Goal: Entertainment & Leisure: Consume media (video, audio)

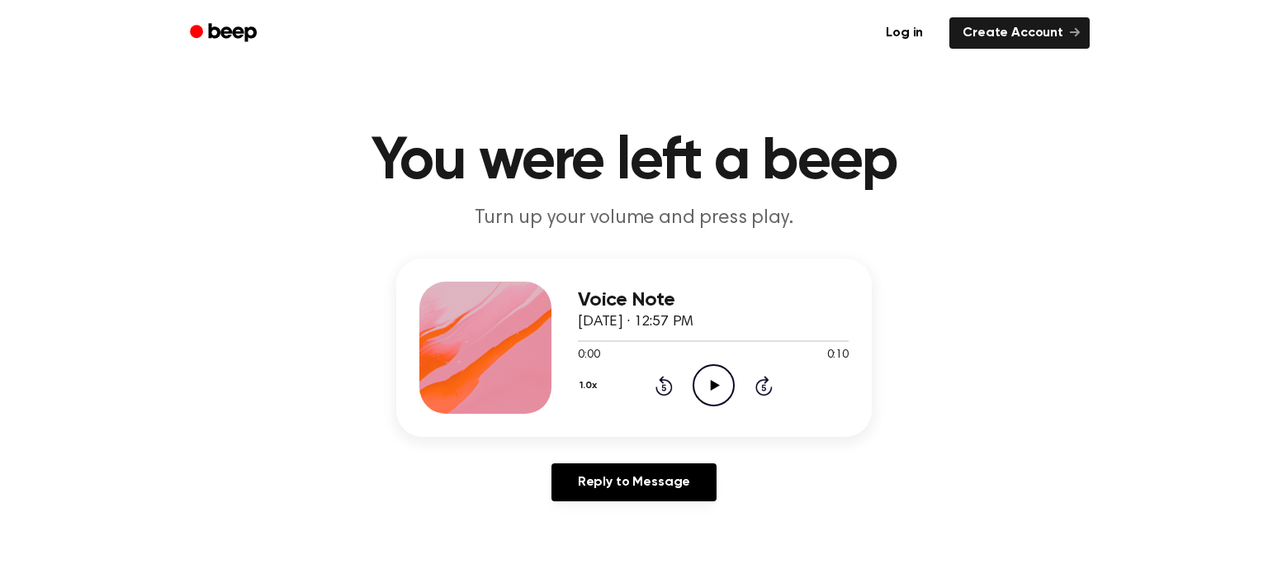
click at [726, 365] on icon "Play Audio" at bounding box center [714, 385] width 42 height 42
click at [716, 375] on icon "Play Audio" at bounding box center [714, 385] width 42 height 42
click at [707, 419] on div "Voice Note October 2, 2025 · 04:27 PM 0:00 0:08 Your browser does not support t…" at bounding box center [633, 347] width 475 height 178
click at [716, 400] on icon "Play Audio" at bounding box center [714, 385] width 42 height 42
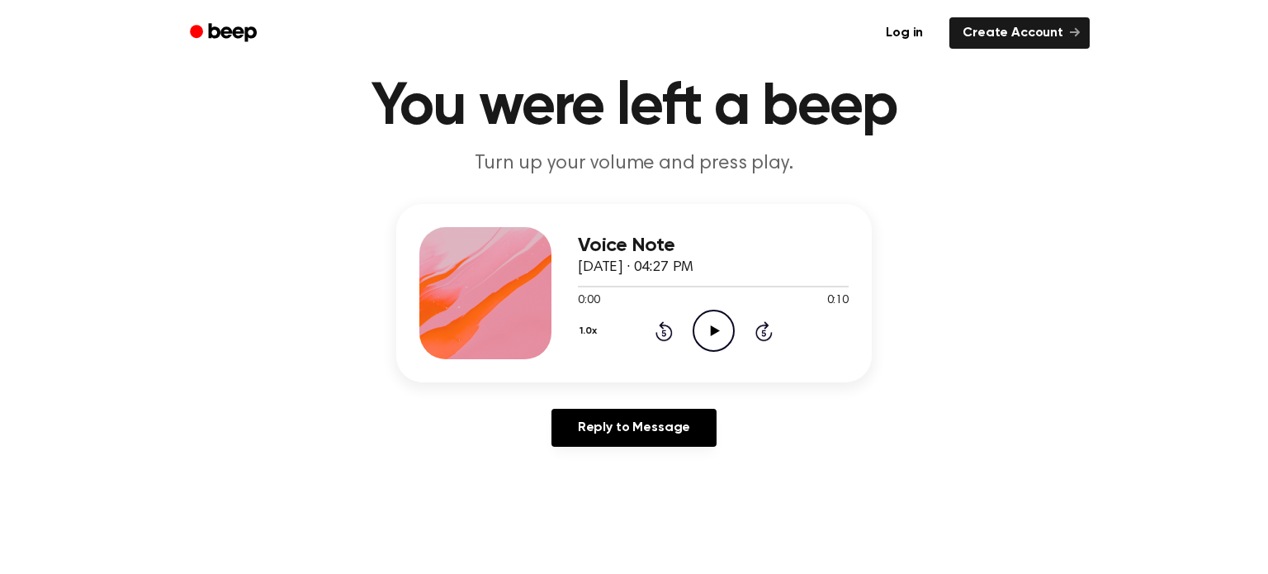
scroll to position [56, 0]
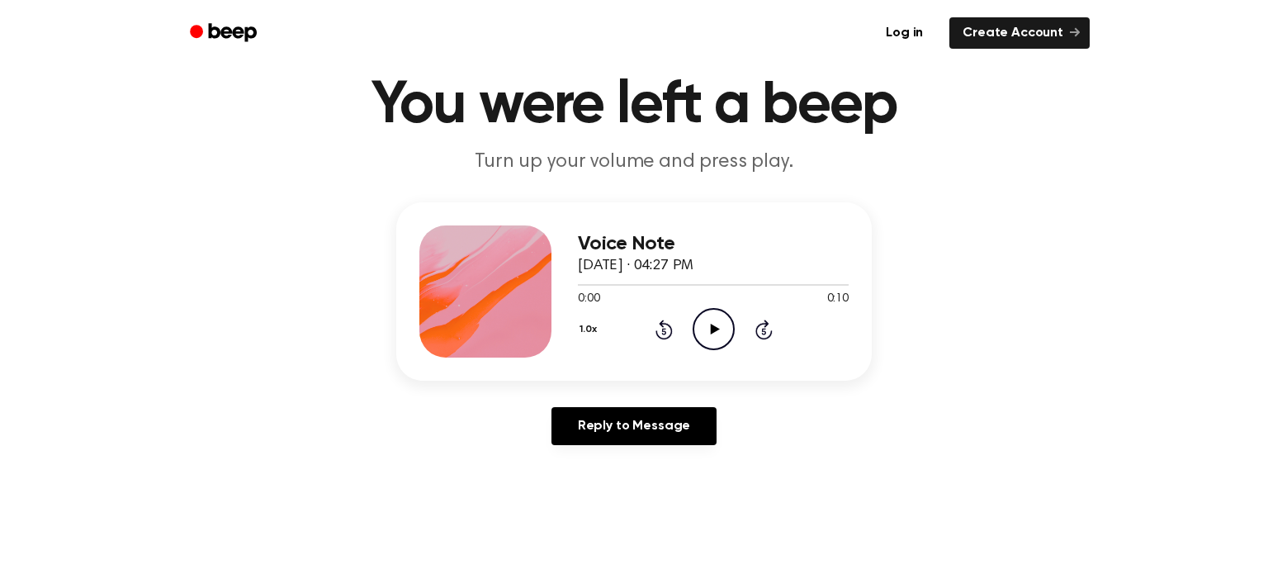
click at [712, 348] on circle at bounding box center [713, 329] width 40 height 40
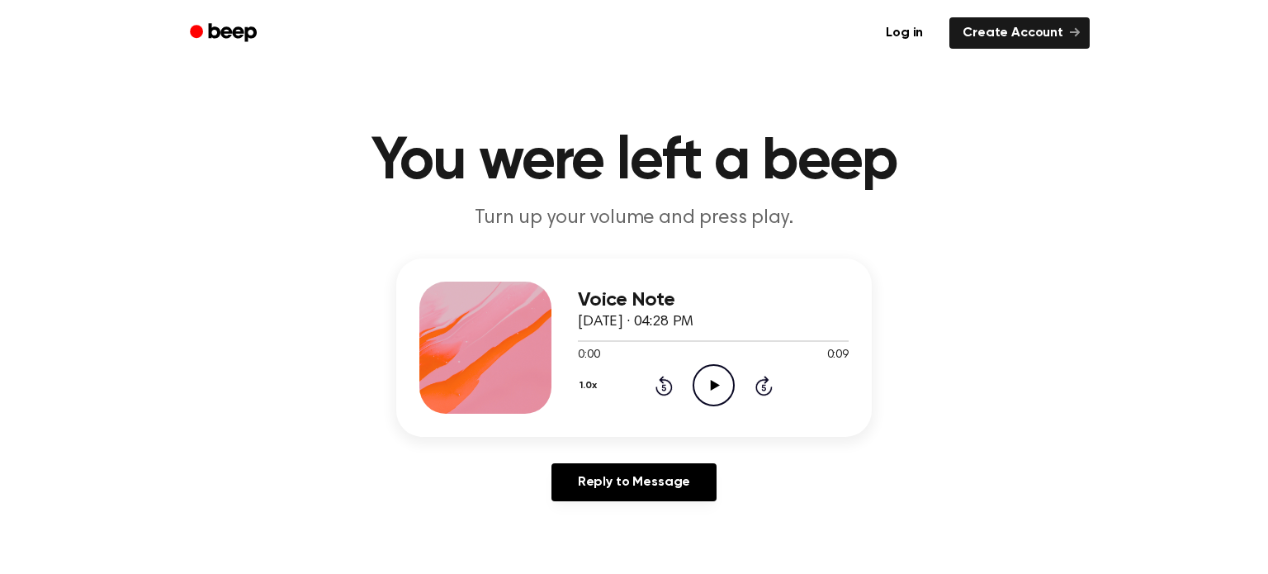
click at [681, 355] on div "0:00 0:09" at bounding box center [713, 355] width 271 height 17
click at [736, 368] on div "1.0x Rewind 5 seconds Play Audio Skip 5 seconds" at bounding box center [713, 385] width 271 height 42
click at [717, 367] on icon "Play Audio" at bounding box center [714, 385] width 42 height 42
click at [717, 382] on icon "Play Audio" at bounding box center [714, 385] width 42 height 42
click at [716, 371] on icon "Play Audio" at bounding box center [714, 385] width 42 height 42
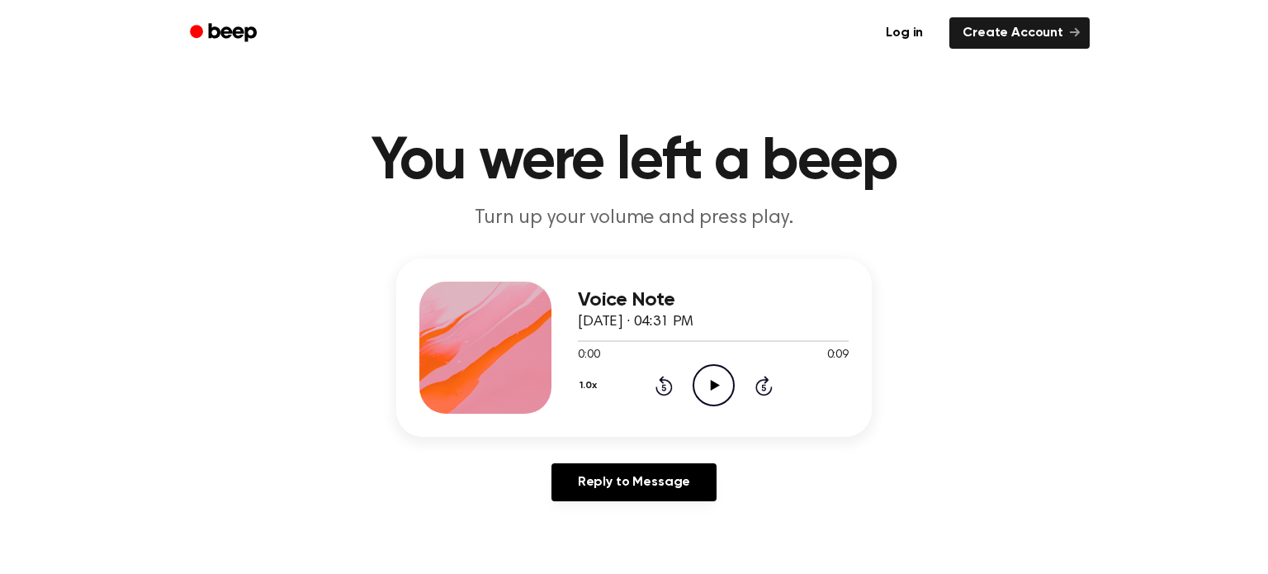
click at [683, 358] on div "0:00 0:09" at bounding box center [713, 355] width 271 height 17
click at [690, 378] on div "1.0x Rewind 5 seconds Play Audio Skip 5 seconds" at bounding box center [713, 385] width 271 height 42
click at [709, 367] on icon "Play Audio" at bounding box center [714, 385] width 42 height 42
click at [703, 365] on icon "Play Audio" at bounding box center [714, 385] width 42 height 42
click at [704, 398] on icon "Play Audio" at bounding box center [714, 385] width 42 height 42
